Goal: Task Accomplishment & Management: Use online tool/utility

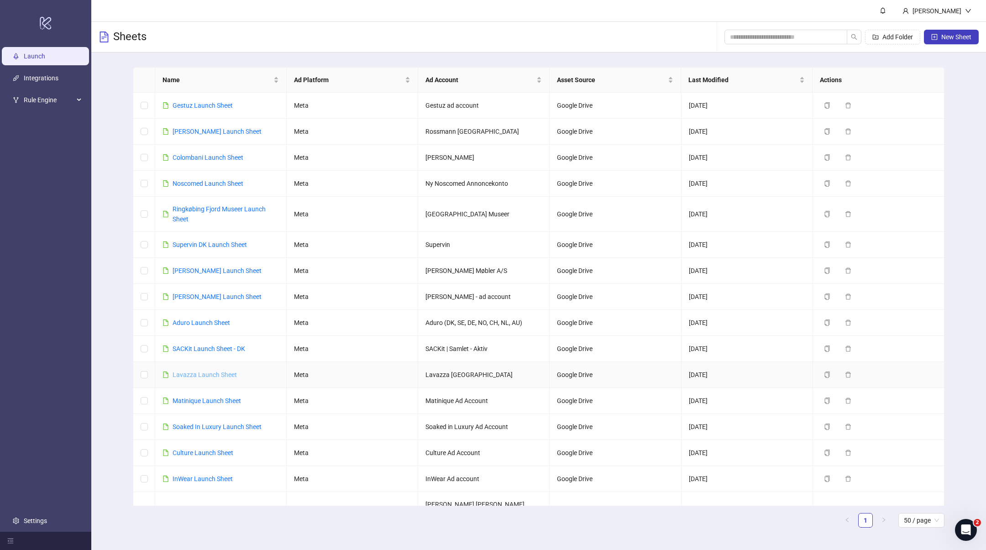
click at [214, 374] on link "Lavazza Launch Sheet" at bounding box center [205, 374] width 64 height 7
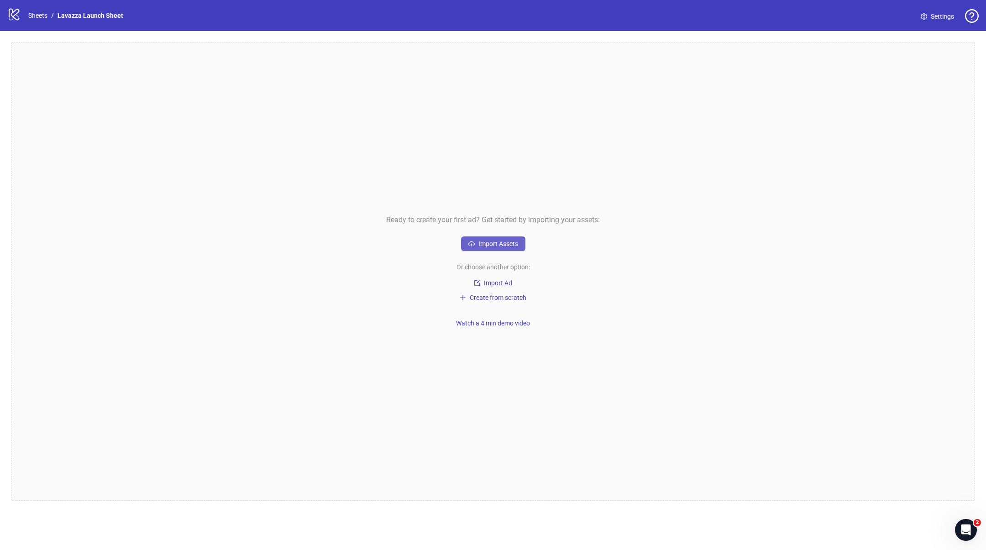
click at [489, 241] on span "Import Assets" at bounding box center [499, 243] width 40 height 7
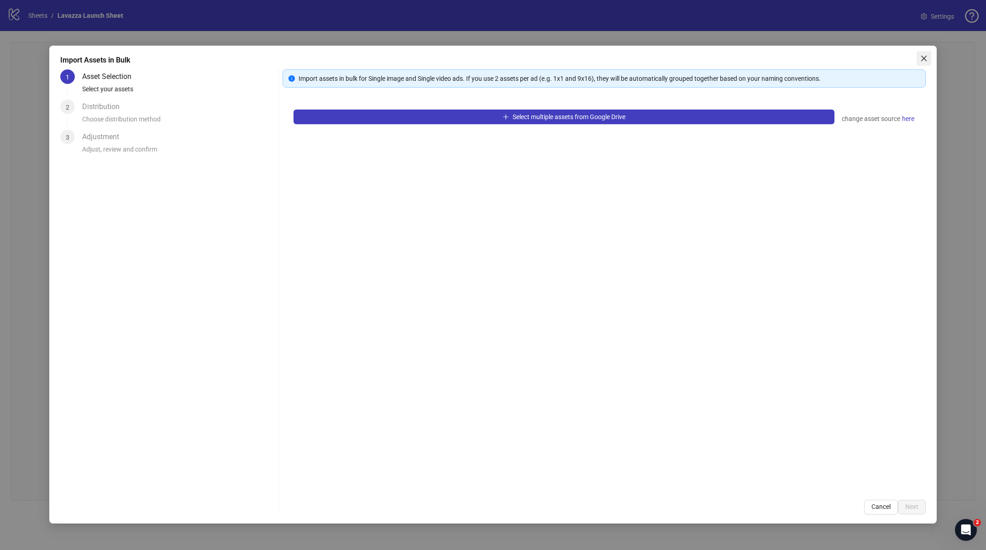
click at [921, 56] on icon "close" at bounding box center [923, 58] width 5 height 5
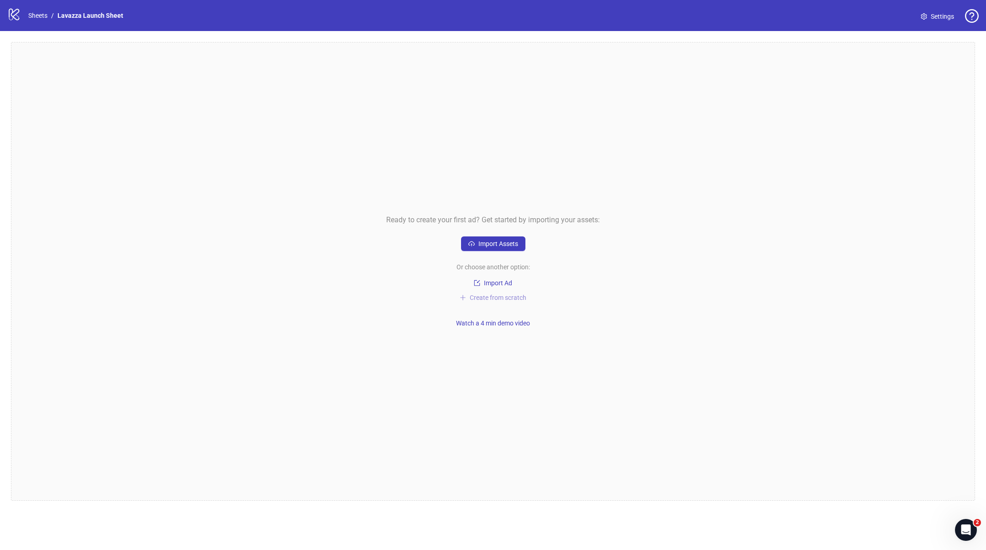
click at [503, 298] on span "Create from scratch" at bounding box center [498, 297] width 57 height 7
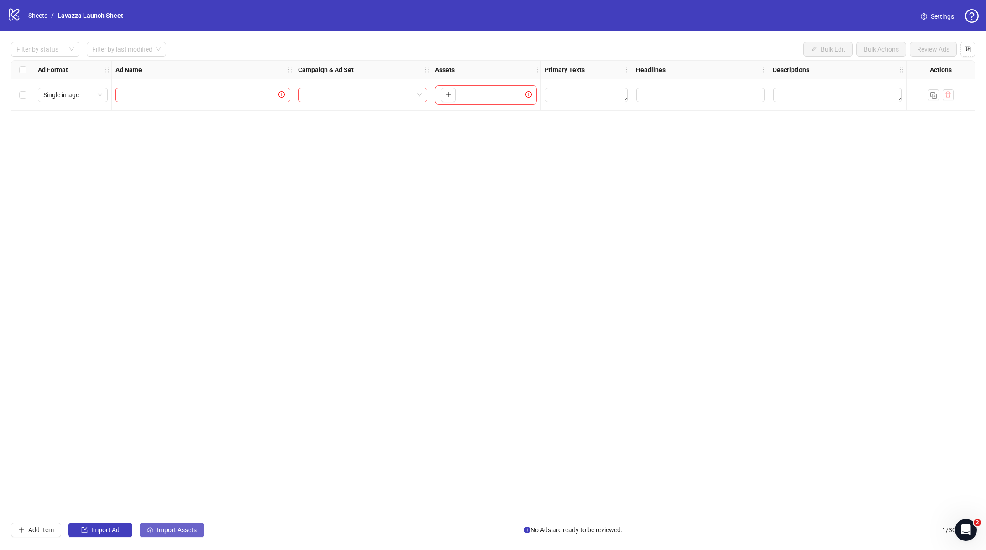
click at [149, 532] on icon "cloud-upload" at bounding box center [150, 530] width 6 height 6
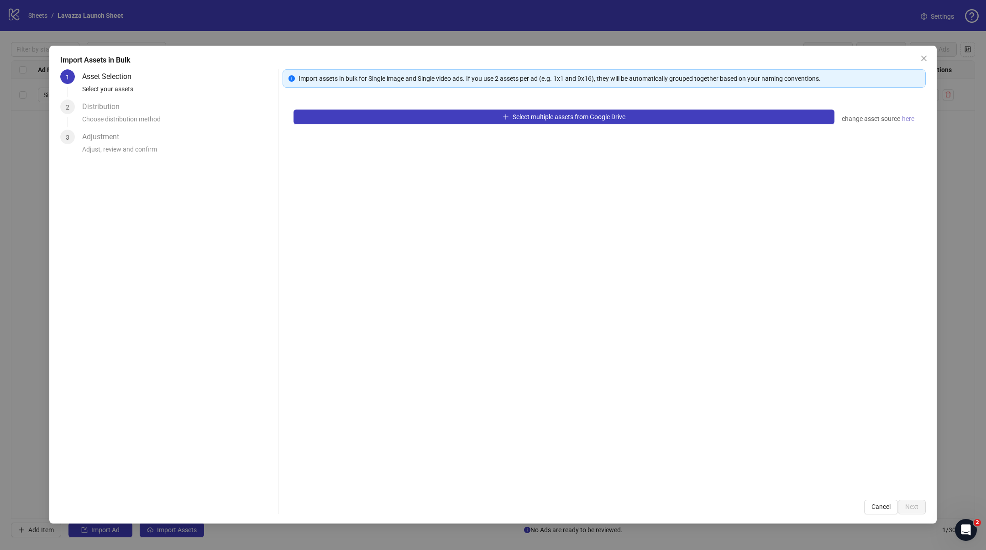
click at [903, 115] on span "here" at bounding box center [908, 119] width 12 height 10
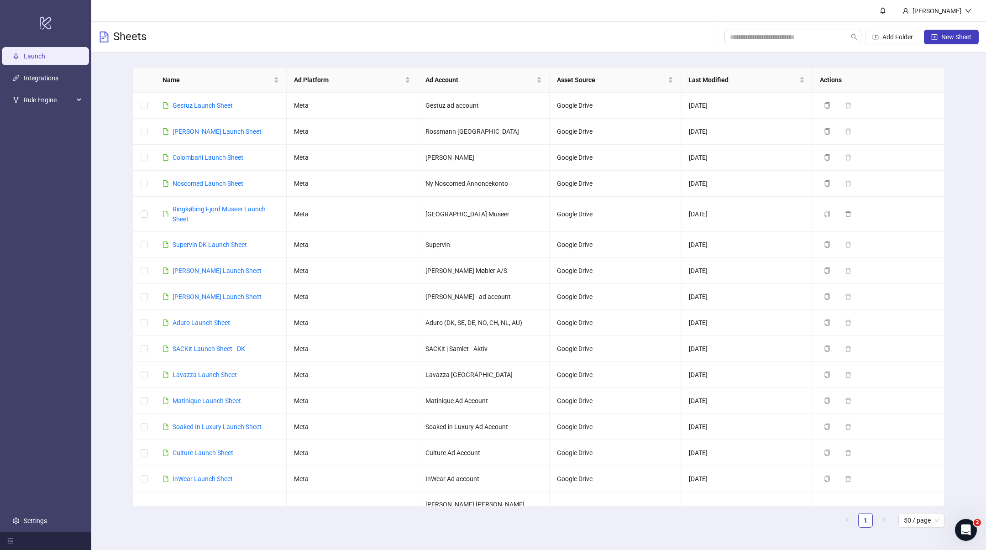
click at [666, 37] on div "Sheets Add Folder New Sheet" at bounding box center [538, 37] width 895 height 31
click at [210, 372] on link "Lavazza Launch Sheet" at bounding box center [205, 374] width 64 height 7
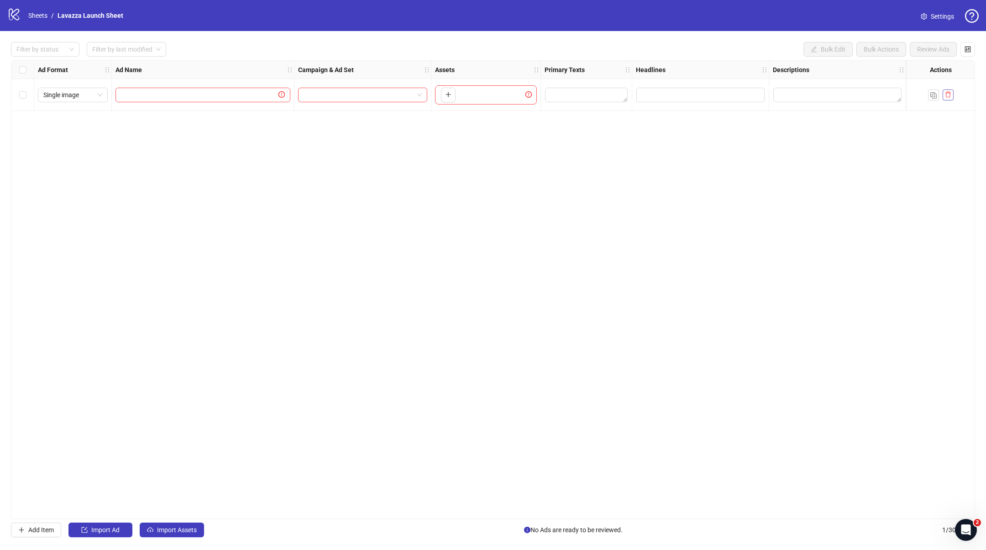
click at [951, 95] on icon "delete" at bounding box center [948, 94] width 6 height 6
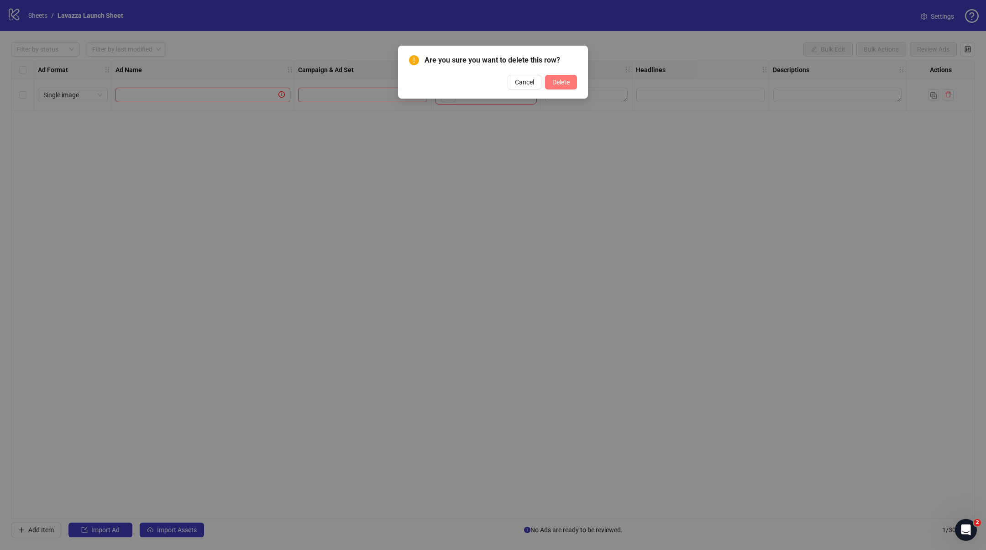
click at [571, 89] on button "Delete" at bounding box center [561, 82] width 32 height 15
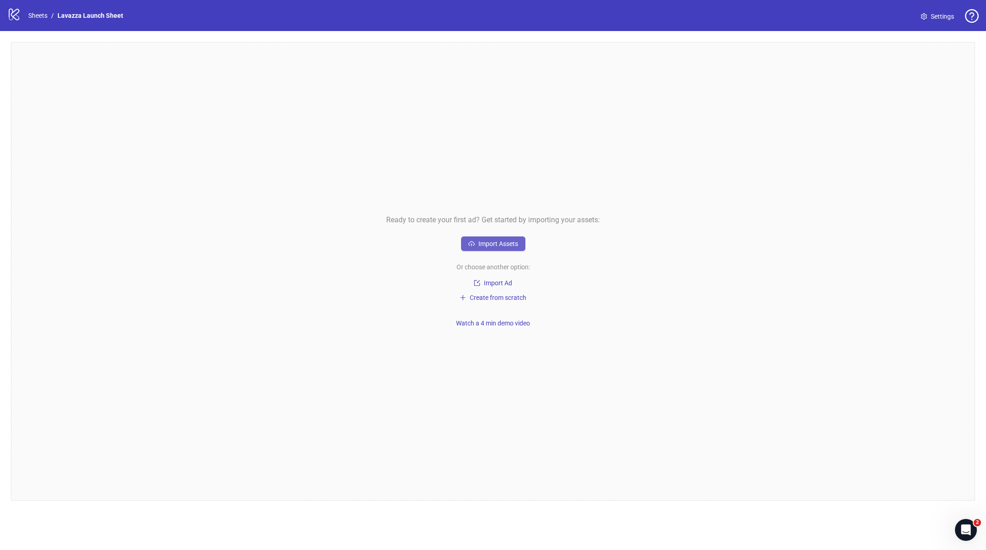
click at [493, 242] on span "Import Assets" at bounding box center [499, 243] width 40 height 7
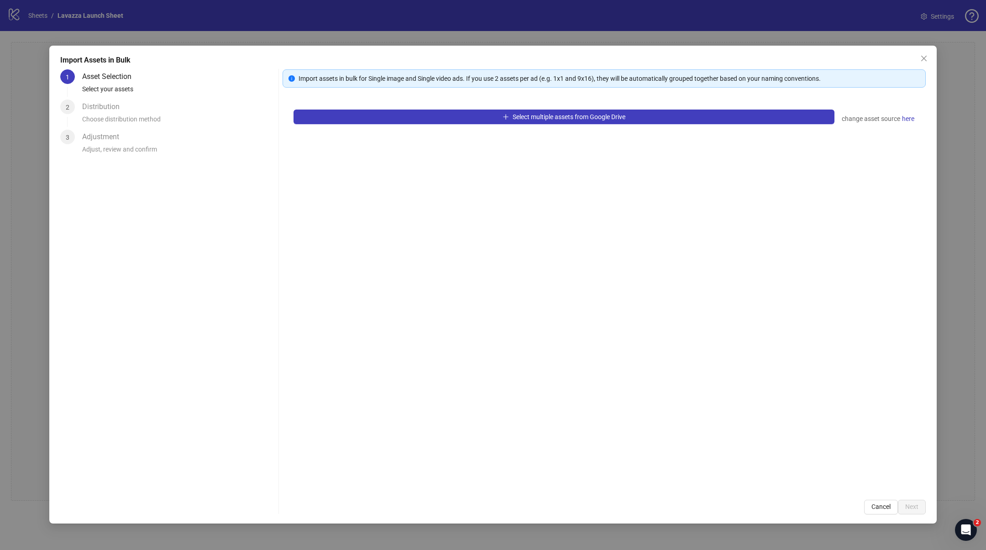
click at [144, 106] on div "Distribution Choose distribution method" at bounding box center [178, 115] width 193 height 30
click at [106, 115] on div "Choose distribution method" at bounding box center [178, 122] width 193 height 16
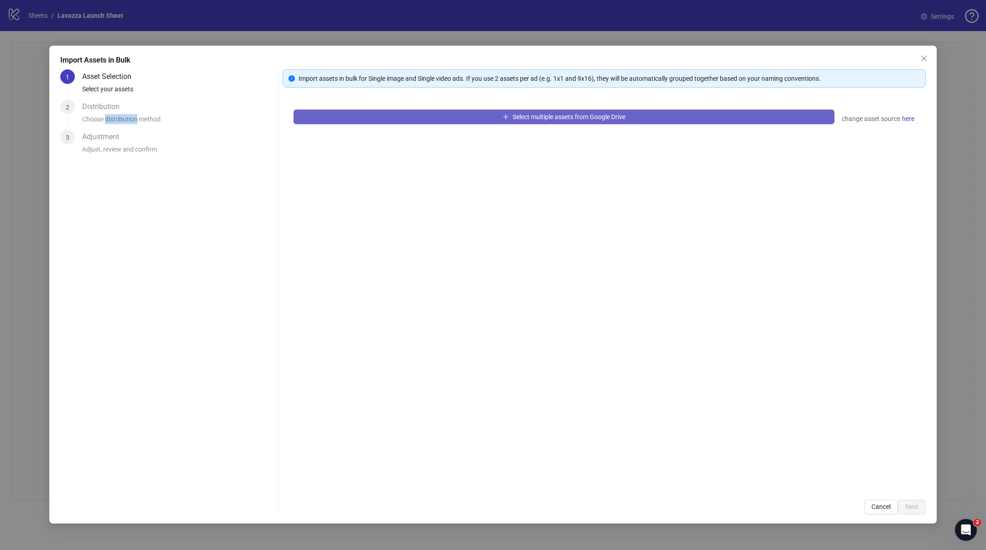
click at [508, 110] on button "Select multiple assets from Google Drive" at bounding box center [564, 117] width 541 height 15
